Goal: Task Accomplishment & Management: Manage account settings

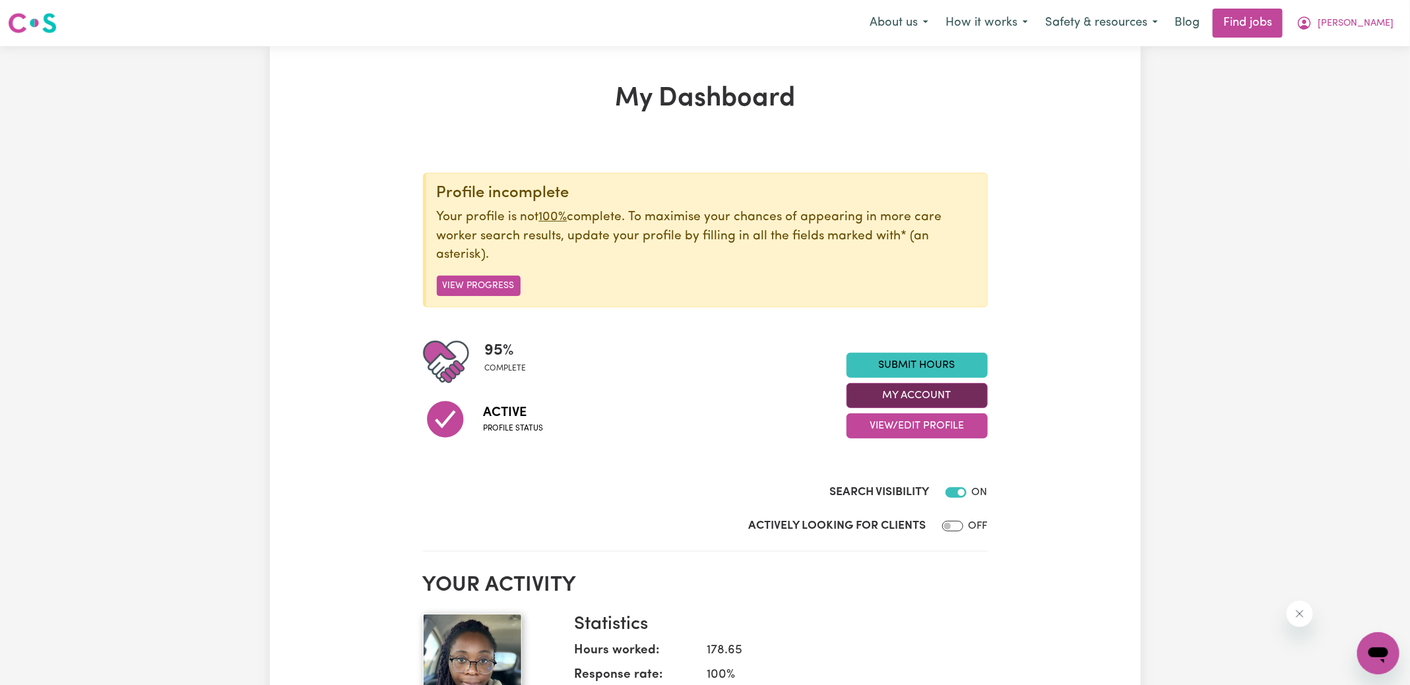
click at [877, 392] on button "My Account" at bounding box center [916, 395] width 141 height 25
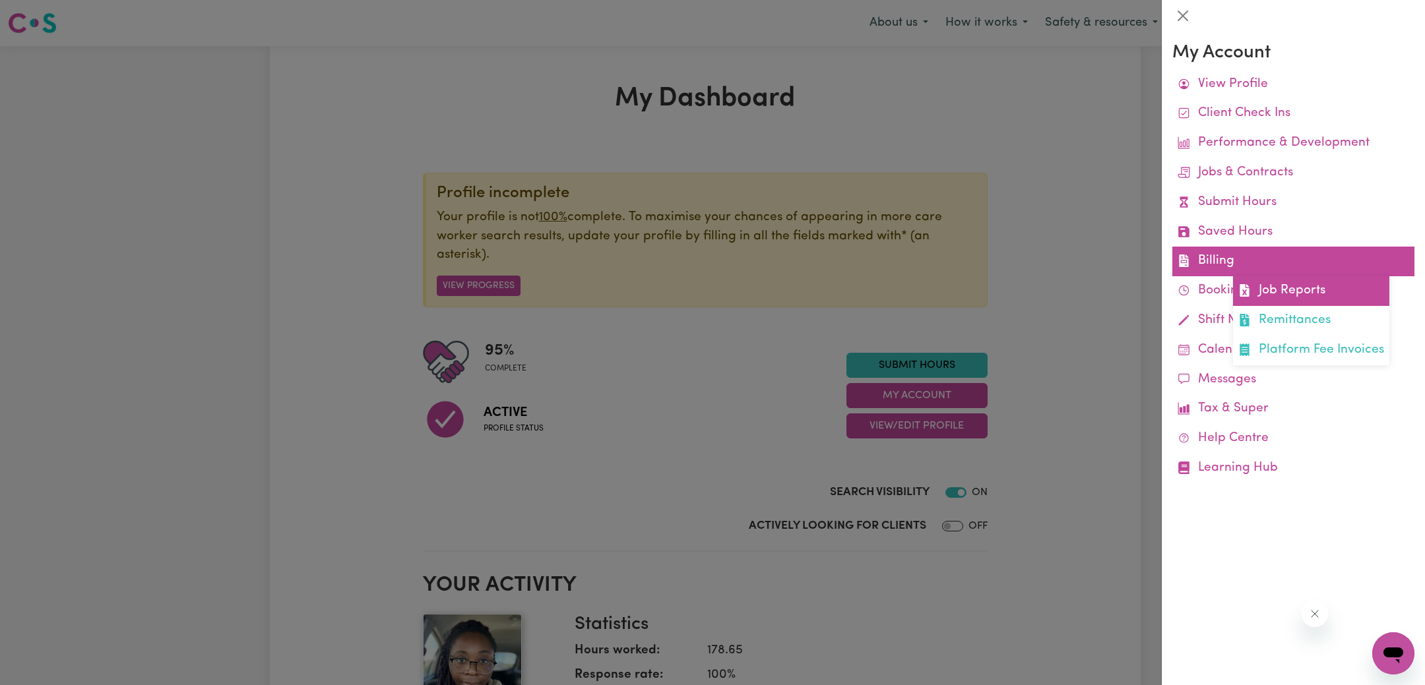
click at [1279, 294] on link "Job Reports" at bounding box center [1311, 291] width 156 height 30
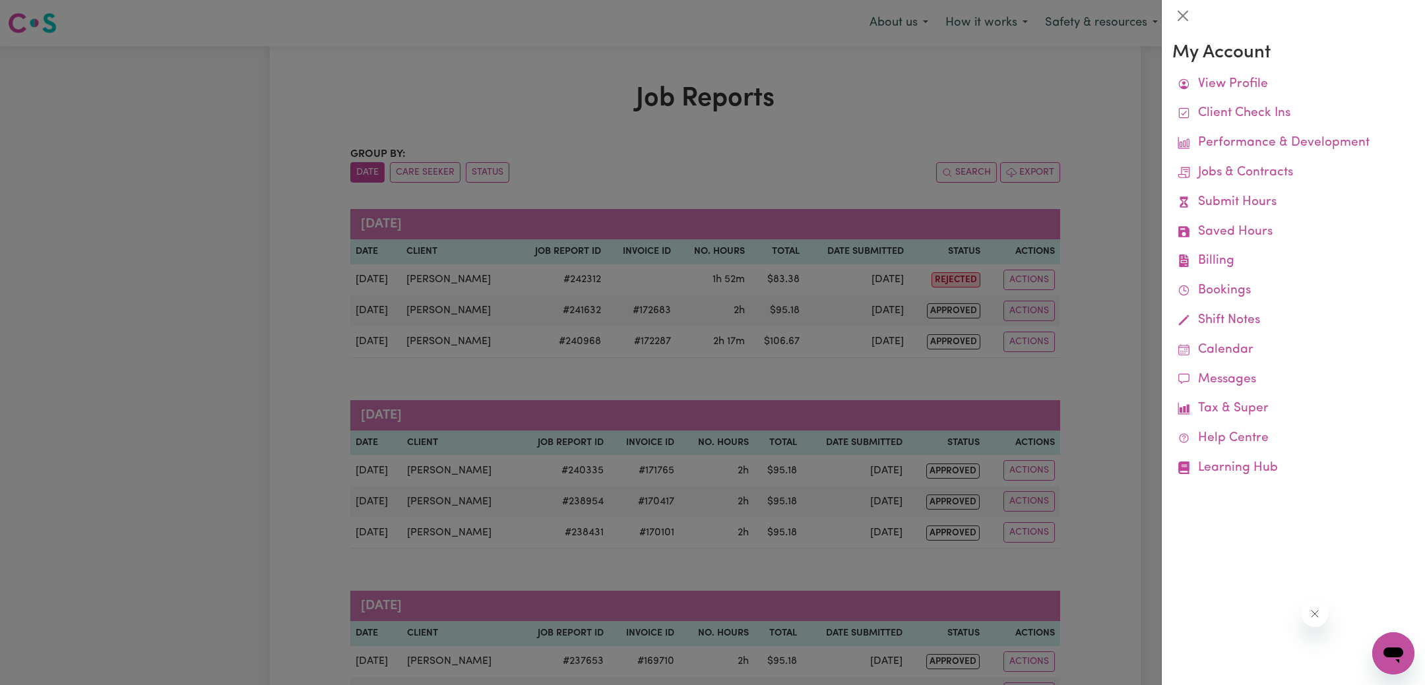
click at [949, 86] on div at bounding box center [712, 342] width 1425 height 685
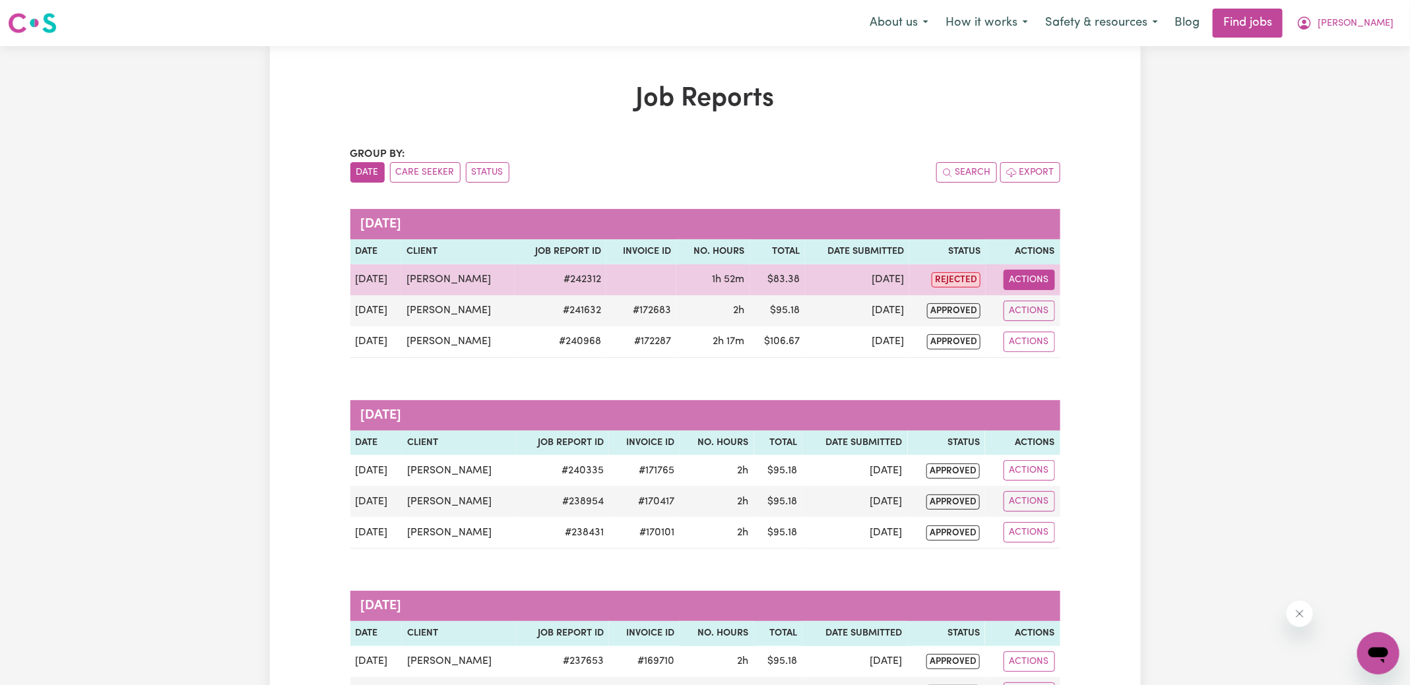
click at [1051, 278] on button "Actions" at bounding box center [1028, 280] width 51 height 20
click at [1060, 307] on link "View Job Report" at bounding box center [1062, 310] width 113 height 26
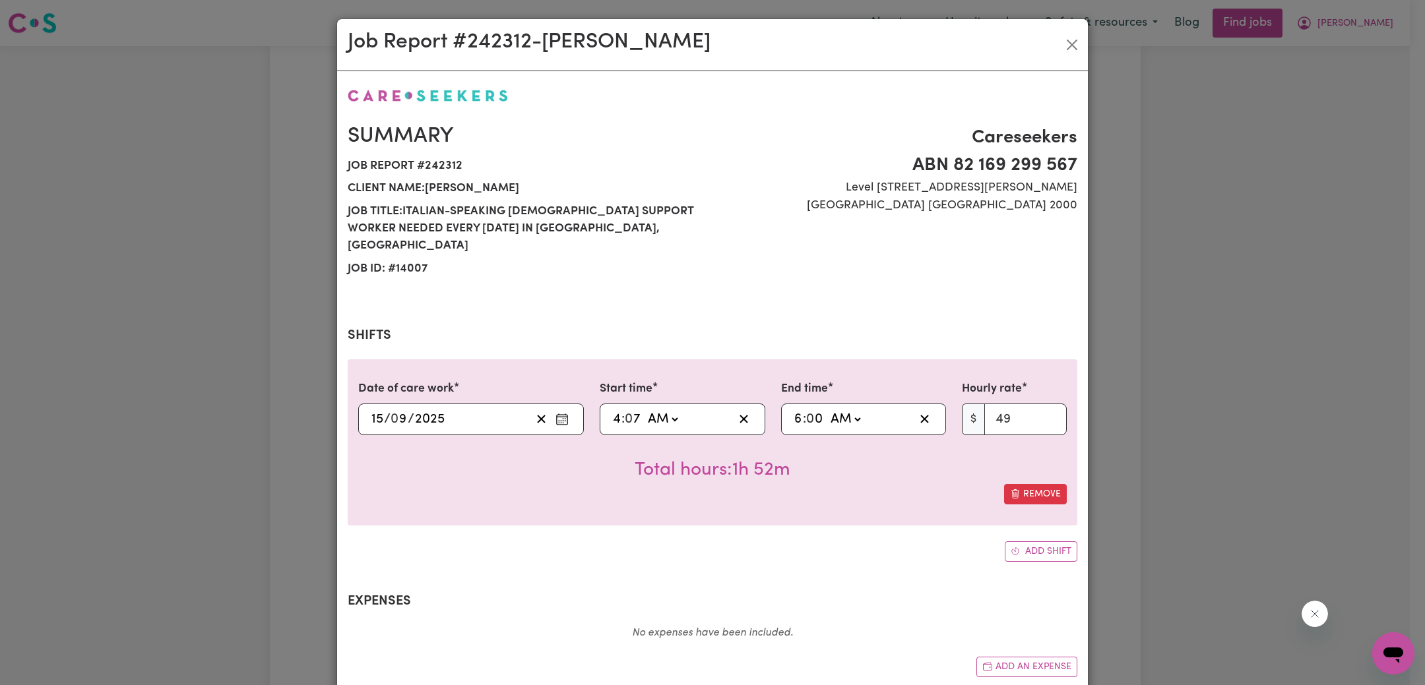
select select "49-Weekday"
click at [629, 410] on input "7" at bounding box center [633, 420] width 16 height 20
type input "04:00"
type input "0"
click at [776, 218] on div "Careseekers ABN 82 169 299 [STREET_ADDRESS][PERSON_NAME]" at bounding box center [898, 202] width 373 height 156
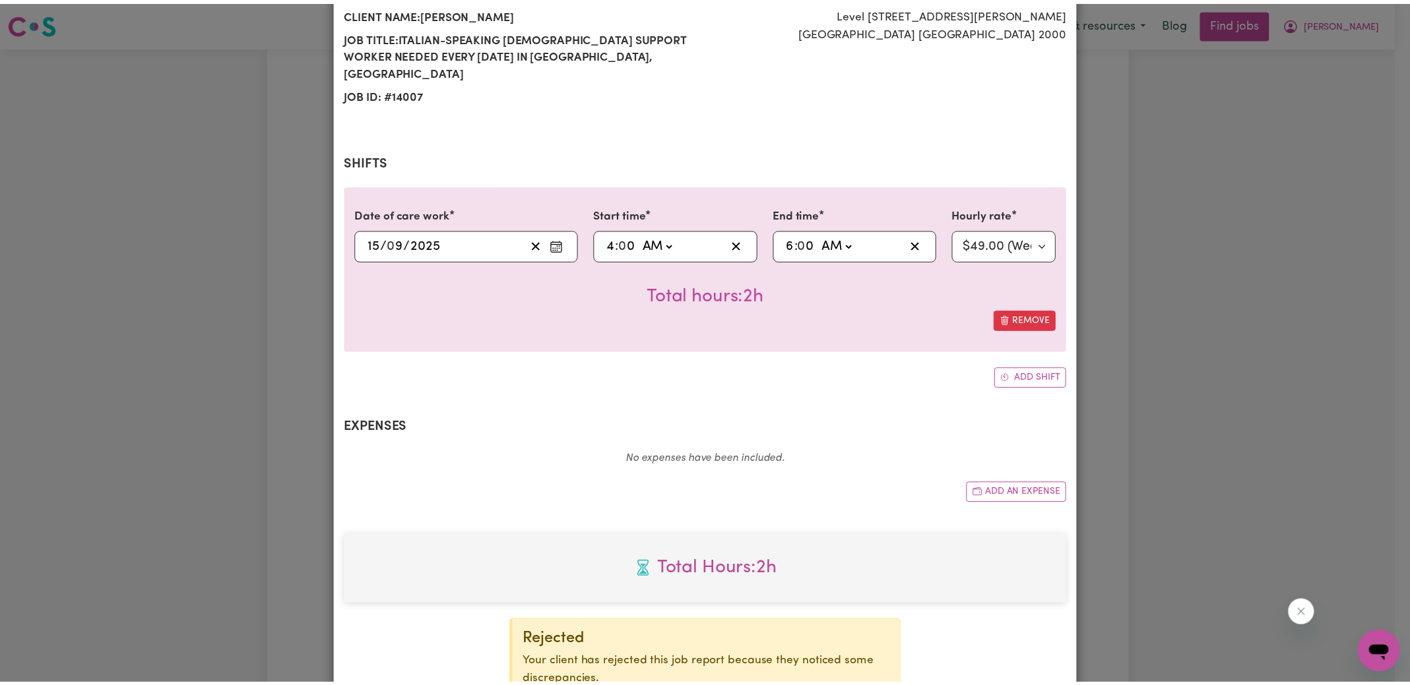
scroll to position [290, 0]
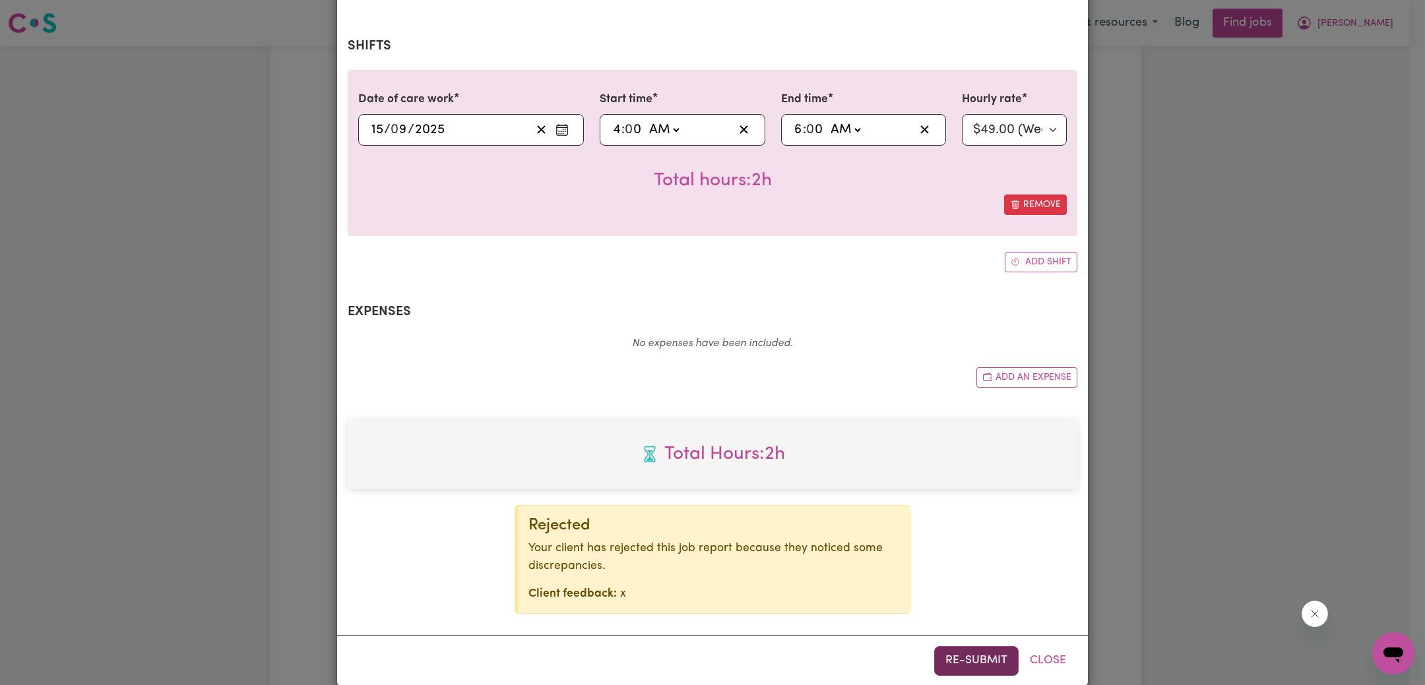
click at [969, 646] on button "Re-submit" at bounding box center [976, 660] width 84 height 29
click at [1202, 445] on div "Job Report # 242312 - [PERSON_NAME] Summary Job report # 242312 Client name: [P…" at bounding box center [712, 342] width 1425 height 685
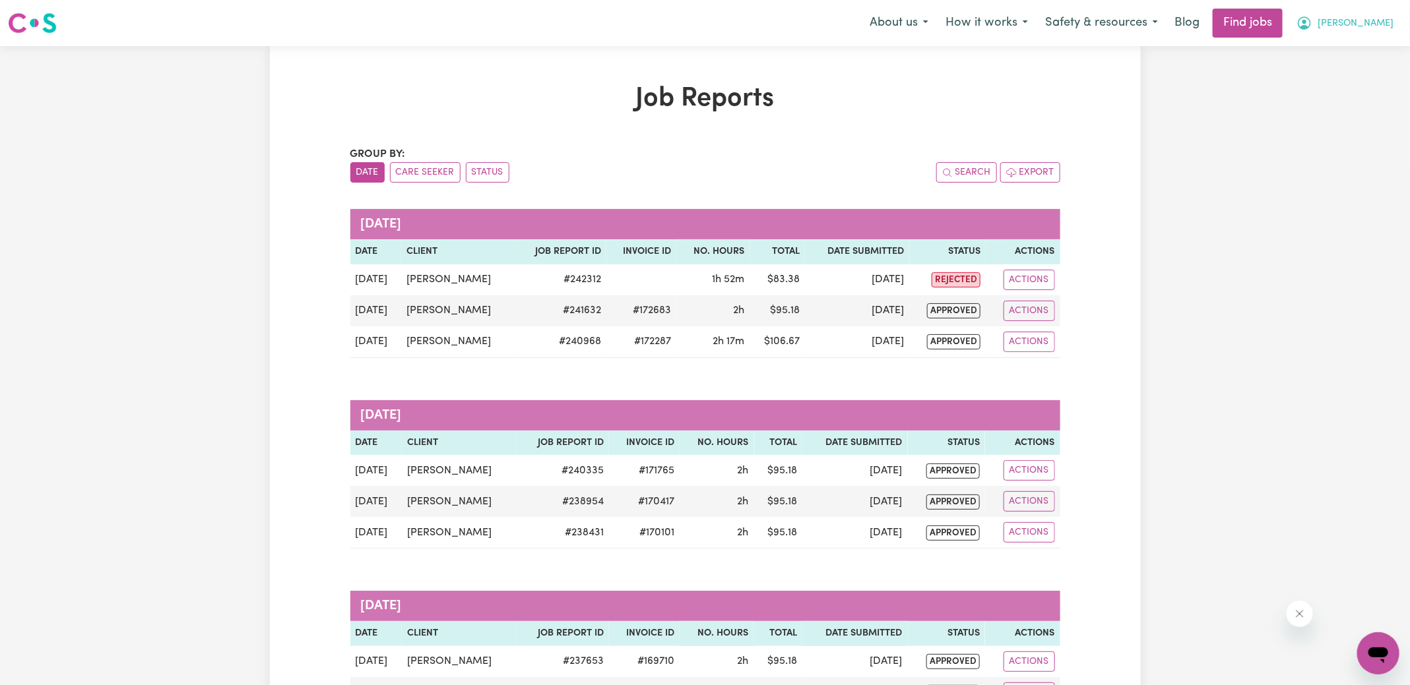
click at [1312, 19] on icon "My Account" at bounding box center [1304, 23] width 16 height 16
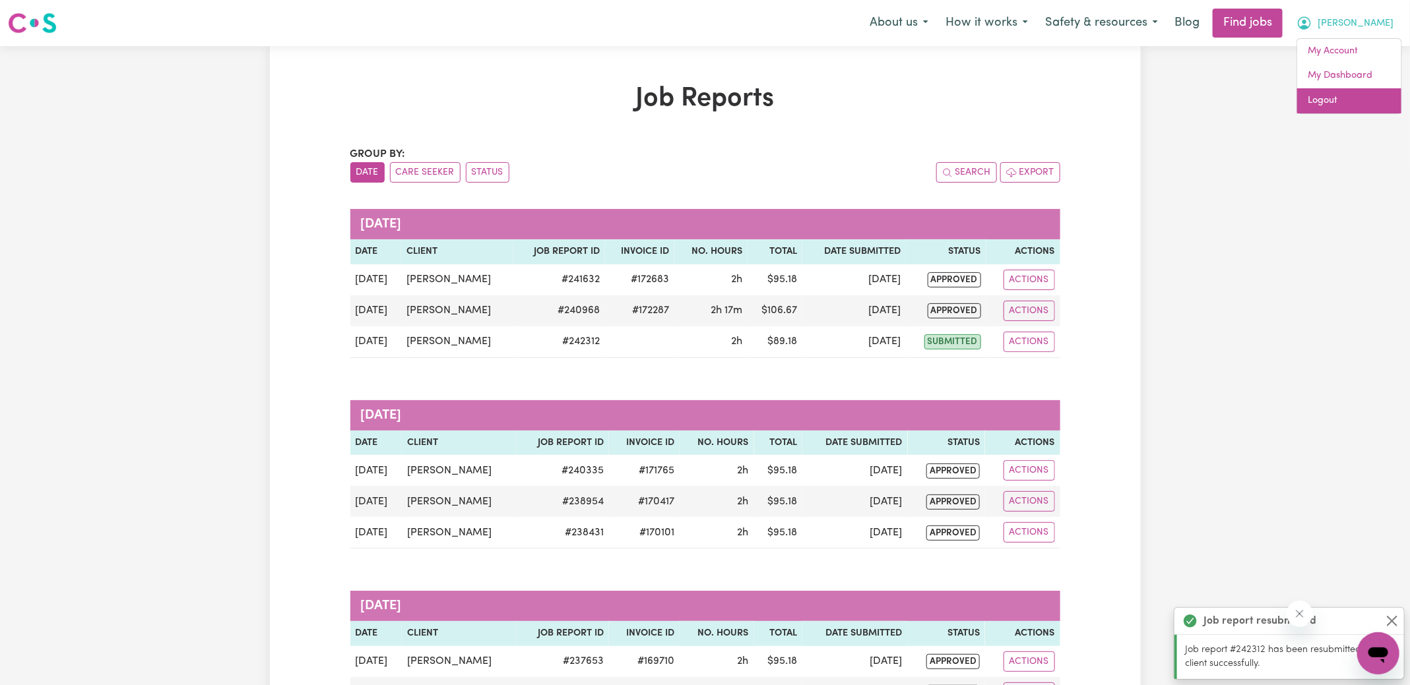
click at [1350, 98] on link "Logout" at bounding box center [1349, 100] width 104 height 25
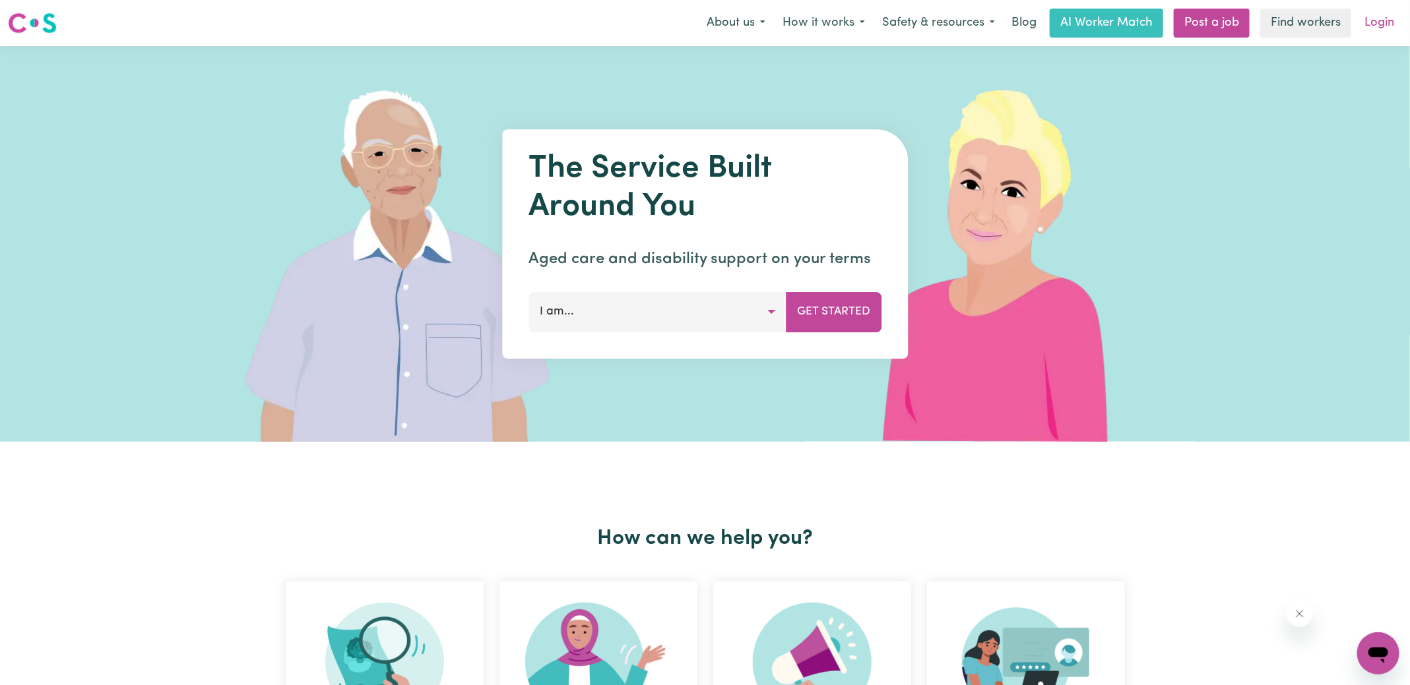
click at [1381, 26] on link "Login" at bounding box center [1379, 23] width 46 height 29
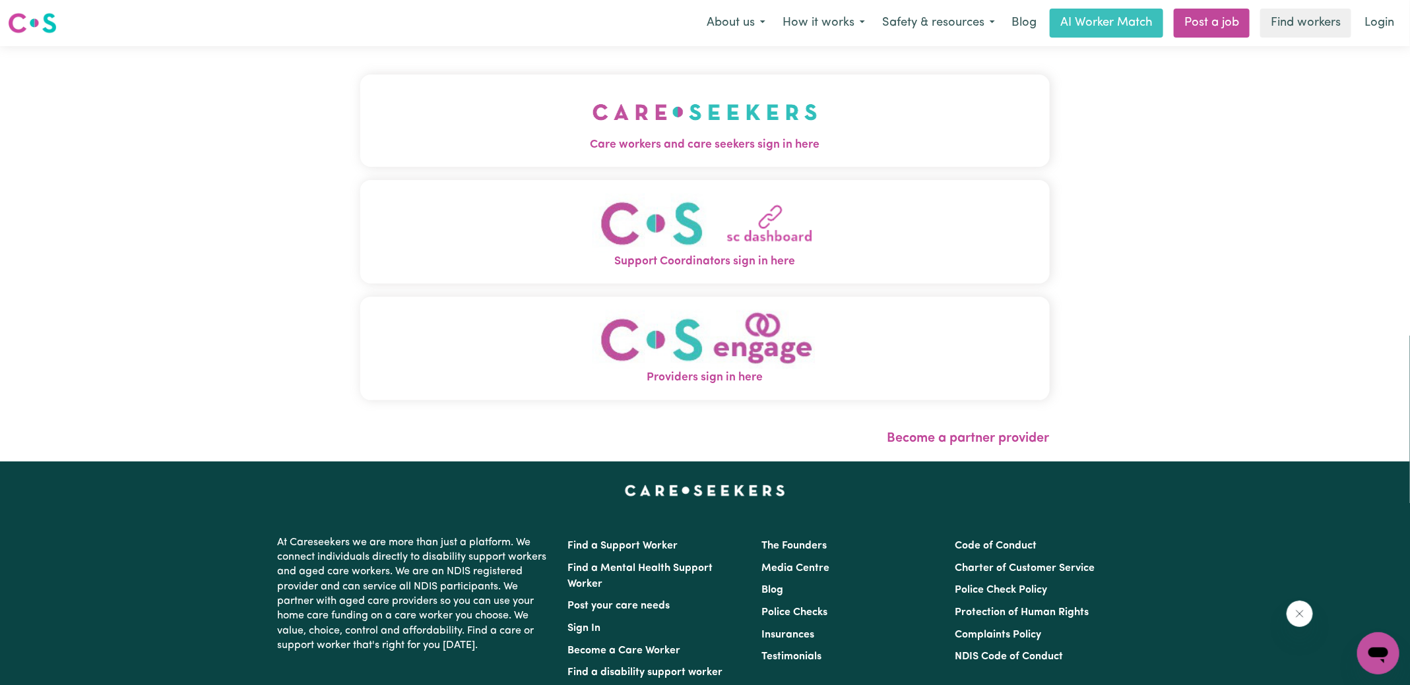
click at [687, 133] on img "Care workers and care seekers sign in here" at bounding box center [704, 112] width 225 height 49
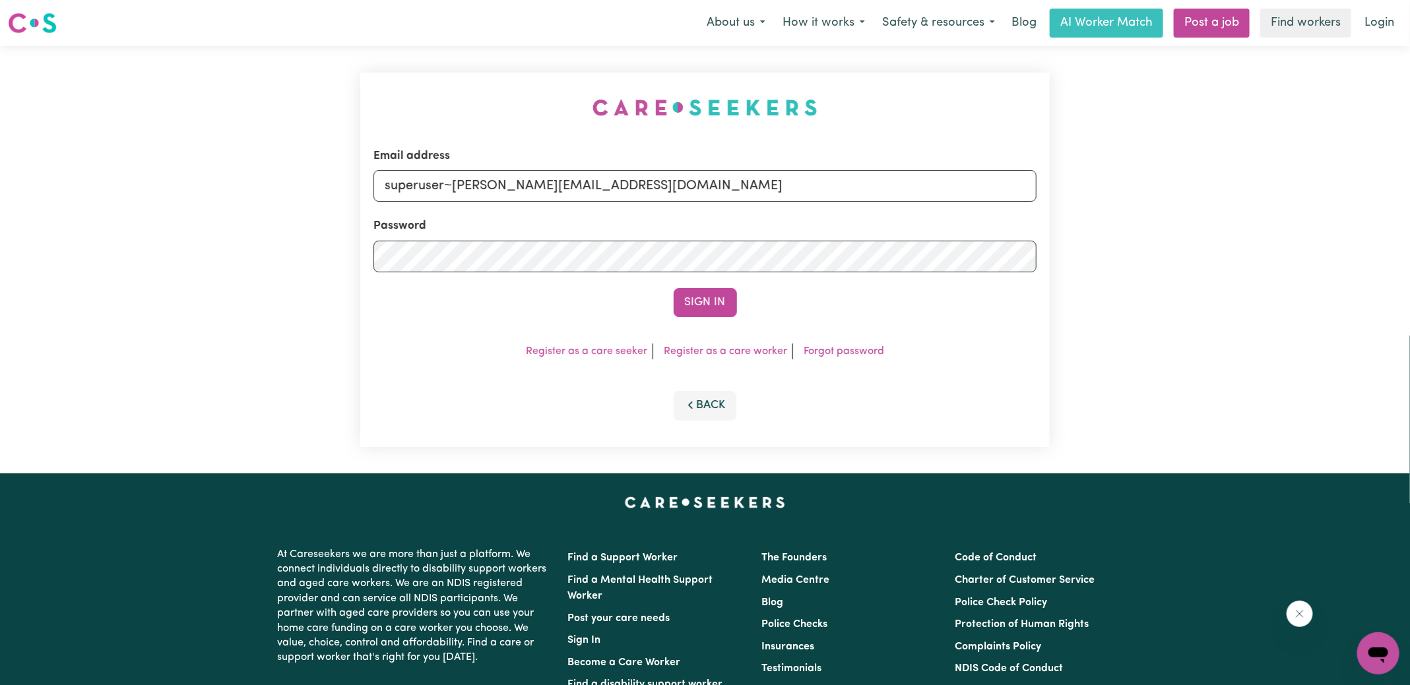
click at [442, 120] on div "Email address superuser~[PERSON_NAME][EMAIL_ADDRESS][DOMAIN_NAME] Password Sign…" at bounding box center [704, 259] width 705 height 427
drag, startPoint x: 450, startPoint y: 190, endPoint x: 1030, endPoint y: 304, distance: 590.9
click at [1030, 304] on form "Email address superuser~[PERSON_NAME][EMAIL_ADDRESS][DOMAIN_NAME] Password Sign…" at bounding box center [704, 233] width 663 height 170
type input "[EMAIL_ADDRESS][DOMAIN_NAME]"
click at [673, 288] on button "Sign In" at bounding box center [704, 302] width 63 height 29
